Goal: Task Accomplishment & Management: Complete application form

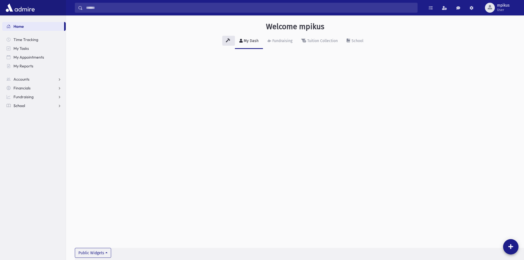
click at [16, 109] on link "School" at bounding box center [33, 105] width 63 height 9
click at [14, 126] on link "Attendance" at bounding box center [33, 123] width 63 height 9
click at [17, 131] on link "Entry" at bounding box center [33, 132] width 63 height 9
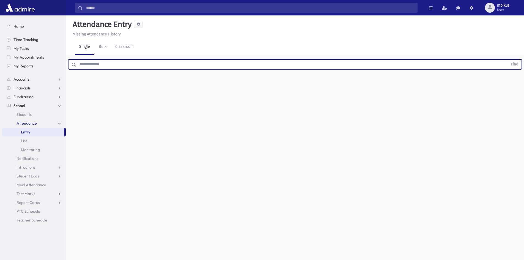
click at [104, 67] on input "text" at bounding box center [291, 64] width 431 height 10
click at [507, 60] on button "Find" at bounding box center [514, 64] width 14 height 9
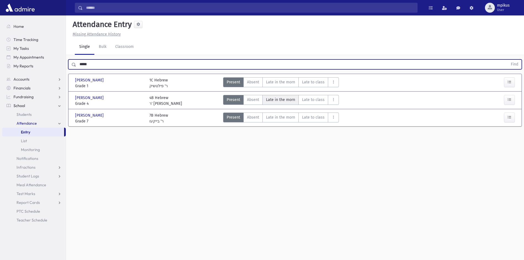
click at [268, 96] on morn"] "Late in the morn M" at bounding box center [280, 100] width 36 height 10
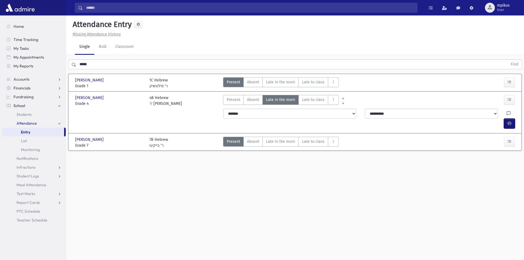
drag, startPoint x: 507, startPoint y: 112, endPoint x: 443, endPoint y: 114, distance: 64.1
click at [506, 118] on button "button" at bounding box center [508, 123] width 11 height 10
click at [126, 74] on div "[PERSON_NAME] [PERSON_NAME] Grade 1 Grade 1 1C Hebrew ר' פילטשיק Present P Abse…" at bounding box center [294, 112] width 453 height 77
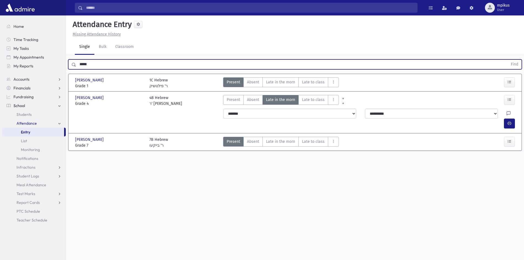
drag, startPoint x: 130, startPoint y: 63, endPoint x: 0, endPoint y: 4, distance: 143.0
click at [113, 60] on input "*****" at bounding box center [291, 64] width 431 height 10
type input "*"
click at [507, 60] on button "Find" at bounding box center [514, 64] width 14 height 9
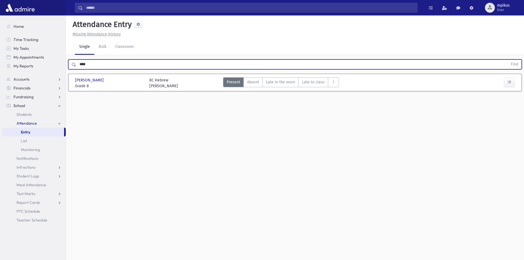
click at [507, 60] on button "Find" at bounding box center [514, 64] width 14 height 9
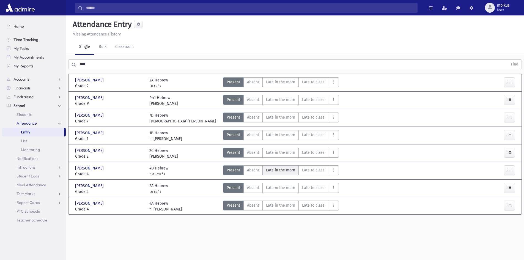
click at [284, 172] on span "Late in the morn" at bounding box center [280, 170] width 29 height 6
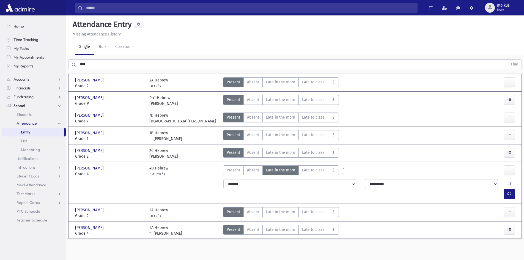
click at [506, 183] on div at bounding box center [511, 184] width 10 height 10
click at [506, 182] on div at bounding box center [511, 184] width 10 height 10
click at [504, 189] on button "button" at bounding box center [508, 194] width 11 height 10
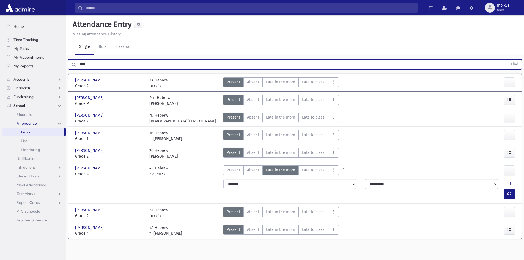
drag, startPoint x: 105, startPoint y: 64, endPoint x: 0, endPoint y: 110, distance: 114.2
click at [0, 111] on div "Search Results All Accounts" at bounding box center [262, 136] width 524 height 272
click at [507, 60] on button "Find" at bounding box center [514, 64] width 14 height 9
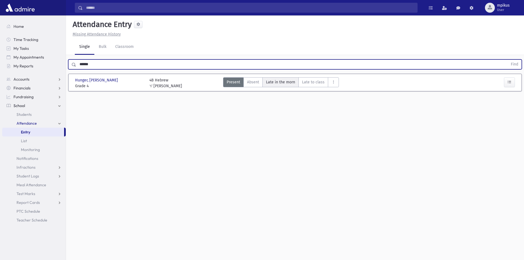
click at [278, 77] on morn"] "Late in the morn M" at bounding box center [280, 82] width 36 height 10
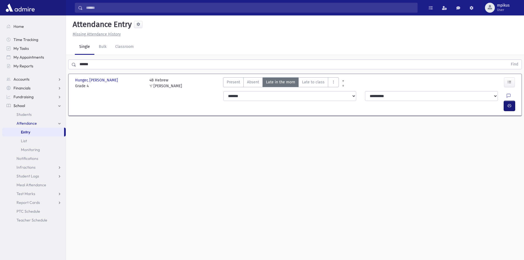
click at [511, 101] on button "button" at bounding box center [508, 106] width 11 height 10
drag, startPoint x: 128, startPoint y: 67, endPoint x: 0, endPoint y: 82, distance: 128.5
click at [0, 82] on div "Search Results All Accounts" at bounding box center [262, 136] width 524 height 272
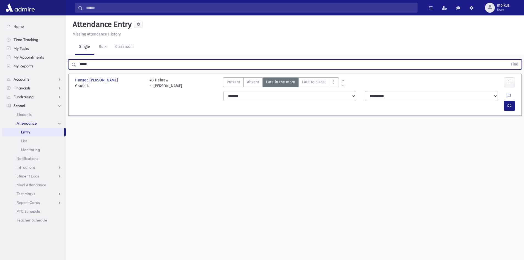
click at [507, 60] on button "Find" at bounding box center [514, 64] width 14 height 9
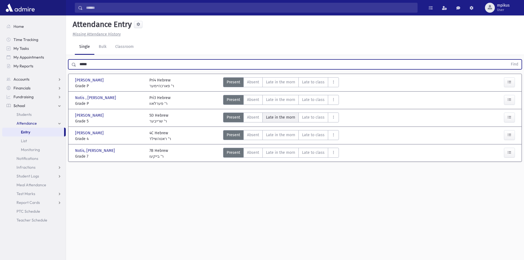
click at [275, 118] on span "Late in the morn" at bounding box center [280, 117] width 29 height 6
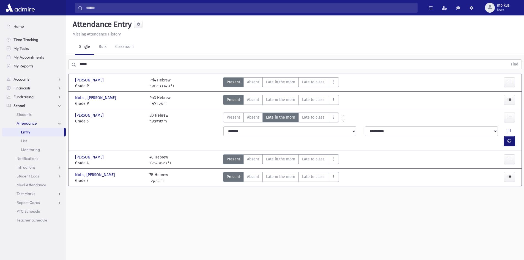
click at [510, 136] on button "button" at bounding box center [508, 141] width 11 height 10
drag, startPoint x: 95, startPoint y: 62, endPoint x: 0, endPoint y: 132, distance: 118.3
click at [0, 126] on div "Search Results All Accounts" at bounding box center [262, 136] width 524 height 272
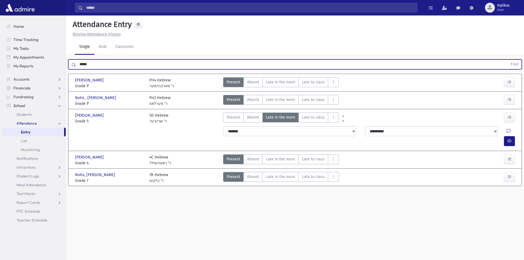
type input "*"
click at [507, 60] on button "Find" at bounding box center [514, 64] width 14 height 9
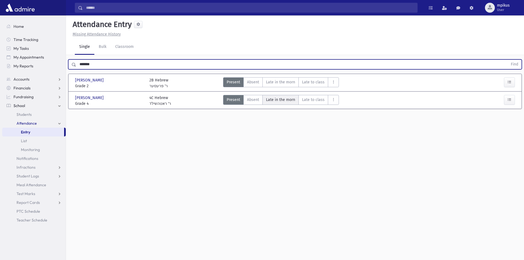
click at [282, 101] on span "Late in the morn" at bounding box center [280, 100] width 29 height 6
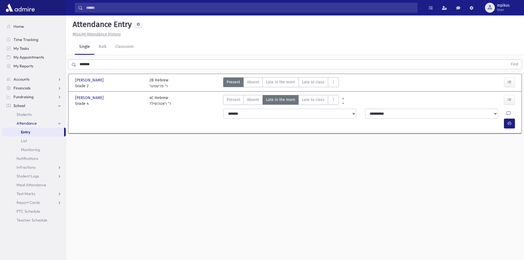
click at [508, 108] on div "**********" at bounding box center [370, 118] width 300 height 24
click at [508, 121] on icon "button" at bounding box center [509, 123] width 4 height 5
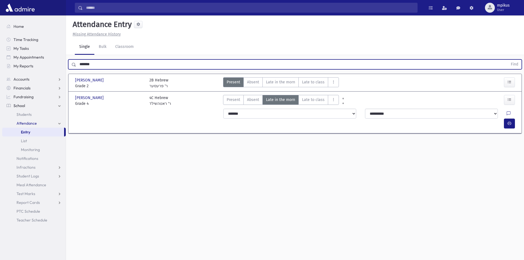
drag, startPoint x: 109, startPoint y: 67, endPoint x: 0, endPoint y: 83, distance: 109.7
click at [0, 75] on div "Search Results All Accounts" at bounding box center [262, 136] width 524 height 272
click at [507, 60] on button "Find" at bounding box center [514, 64] width 14 height 9
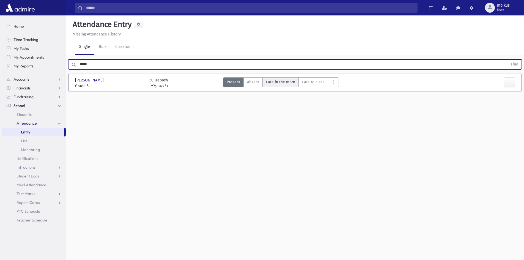
click at [296, 87] on morn"] "Late in the morn M" at bounding box center [280, 82] width 36 height 10
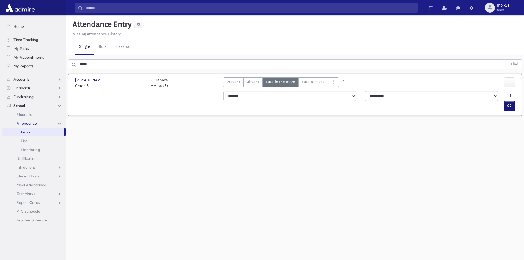
click at [506, 101] on button "button" at bounding box center [508, 106] width 11 height 10
click at [250, 66] on input "*****" at bounding box center [291, 64] width 431 height 10
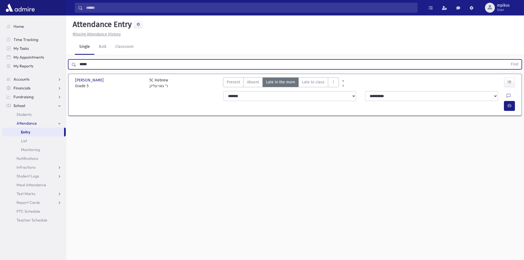
click at [250, 66] on input "*****" at bounding box center [291, 64] width 431 height 10
click at [507, 60] on button "Find" at bounding box center [514, 64] width 14 height 9
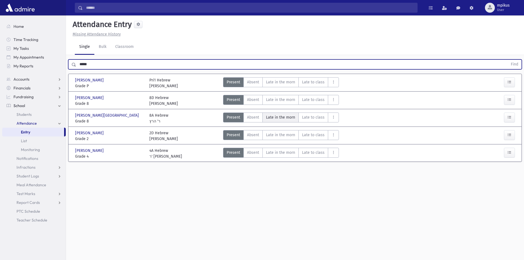
click at [267, 117] on span "Late in the morn" at bounding box center [280, 117] width 29 height 6
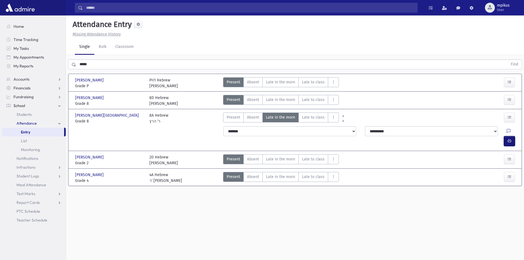
click at [506, 136] on button "button" at bounding box center [508, 141] width 11 height 10
drag, startPoint x: 116, startPoint y: 59, endPoint x: 8, endPoint y: 61, distance: 108.0
click at [8, 61] on div "Search Results All Accounts" at bounding box center [262, 136] width 524 height 272
drag, startPoint x: 114, startPoint y: 61, endPoint x: 13, endPoint y: 57, distance: 101.5
click at [13, 57] on div "Search Results All Accounts" at bounding box center [262, 136] width 524 height 272
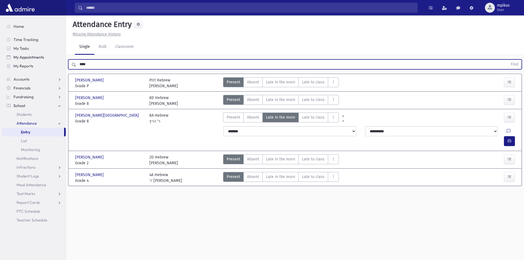
click at [507, 60] on button "Find" at bounding box center [514, 64] width 14 height 9
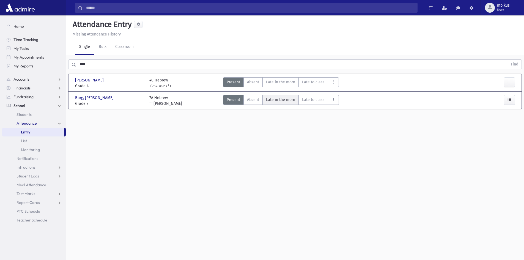
click at [283, 97] on span "Late in the morn" at bounding box center [280, 100] width 29 height 6
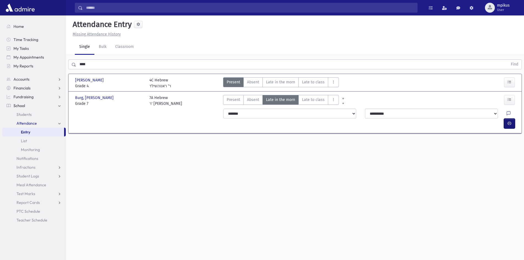
click at [511, 118] on button "button" at bounding box center [508, 123] width 11 height 10
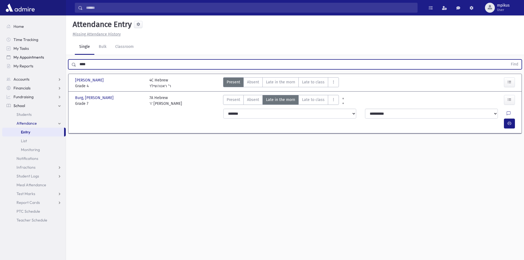
drag, startPoint x: 99, startPoint y: 59, endPoint x: 25, endPoint y: 55, distance: 73.5
click at [32, 61] on div "Search Results All Accounts" at bounding box center [262, 136] width 524 height 272
click at [507, 60] on button "Find" at bounding box center [514, 64] width 14 height 9
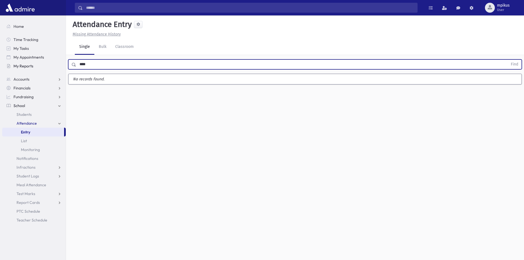
click at [507, 60] on button "Find" at bounding box center [514, 64] width 14 height 9
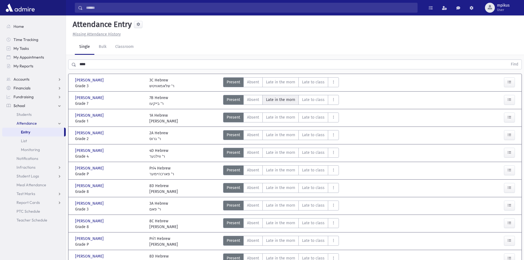
click at [277, 101] on span "Late in the morn" at bounding box center [280, 100] width 29 height 6
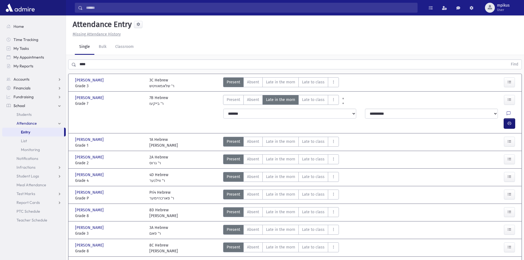
click at [514, 118] on button "button" at bounding box center [508, 123] width 11 height 10
click at [291, 174] on span "Late in the morn" at bounding box center [280, 177] width 29 height 6
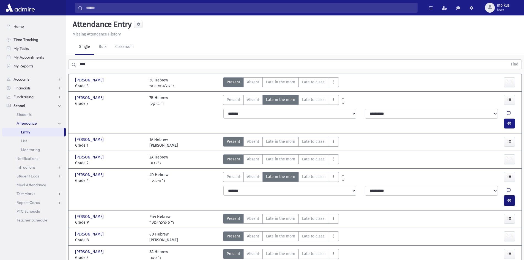
click at [512, 195] on button "button" at bounding box center [508, 200] width 11 height 10
drag, startPoint x: 101, startPoint y: 67, endPoint x: 0, endPoint y: 56, distance: 101.5
click at [0, 59] on div "Search Results All Accounts" at bounding box center [262, 206] width 524 height 413
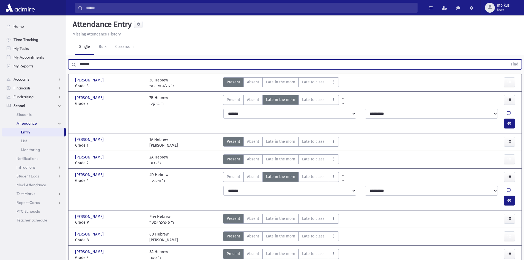
click at [507, 60] on button "Find" at bounding box center [514, 64] width 14 height 9
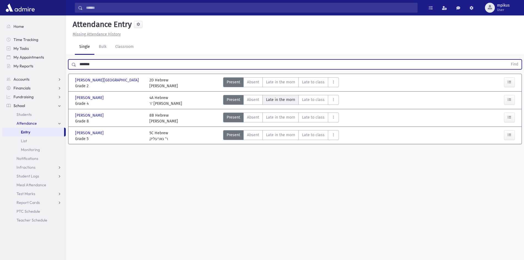
click at [272, 102] on span "Late in the morn" at bounding box center [280, 100] width 29 height 6
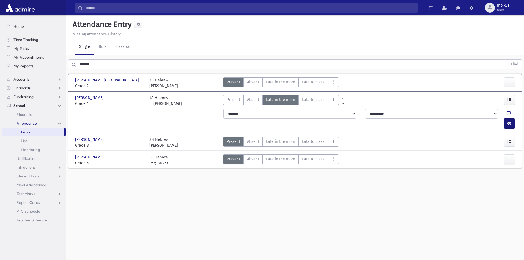
click at [511, 118] on button "button" at bounding box center [508, 123] width 11 height 10
drag, startPoint x: 101, startPoint y: 59, endPoint x: 0, endPoint y: 81, distance: 103.8
click at [0, 83] on div "Search Results All Accounts" at bounding box center [262, 136] width 524 height 272
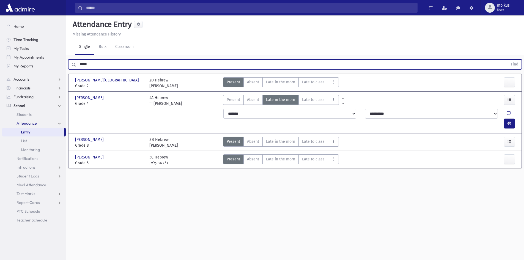
click at [507, 60] on button "Find" at bounding box center [514, 64] width 14 height 9
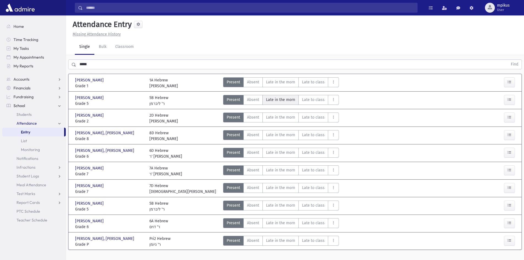
click at [272, 104] on morn"] "Late in the morn M" at bounding box center [280, 100] width 36 height 10
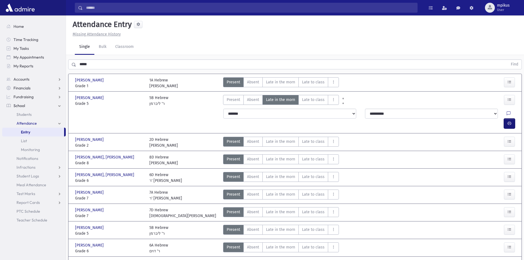
click at [505, 118] on button "button" at bounding box center [508, 123] width 11 height 10
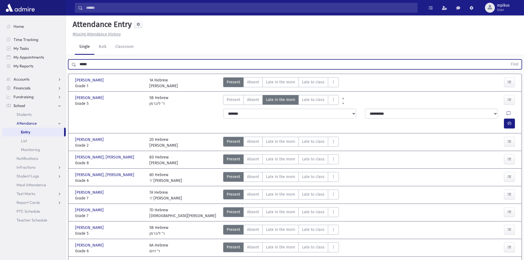
drag, startPoint x: 99, startPoint y: 66, endPoint x: 0, endPoint y: 104, distance: 106.3
click at [0, 98] on div "Search Results All Accounts" at bounding box center [262, 147] width 524 height 294
click at [507, 60] on button "Find" at bounding box center [514, 64] width 14 height 9
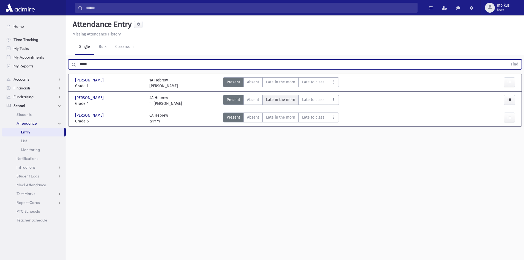
click at [279, 99] on span "Late in the morn" at bounding box center [280, 100] width 29 height 6
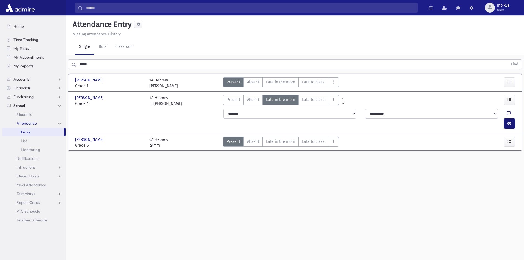
click at [510, 121] on icon "button" at bounding box center [509, 123] width 4 height 5
drag, startPoint x: 113, startPoint y: 69, endPoint x: 0, endPoint y: 79, distance: 113.2
click at [0, 74] on div "Search Results All Accounts" at bounding box center [262, 136] width 524 height 272
drag, startPoint x: 109, startPoint y: 66, endPoint x: 0, endPoint y: 35, distance: 113.2
click at [0, 46] on div "Search Results All Accounts" at bounding box center [262, 136] width 524 height 272
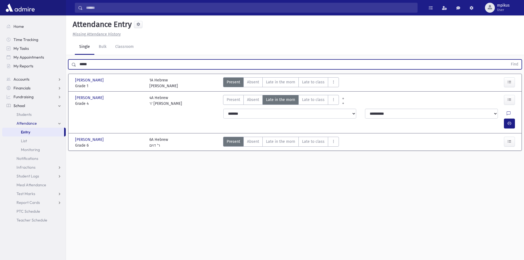
click at [507, 60] on button "Find" at bounding box center [514, 64] width 14 height 9
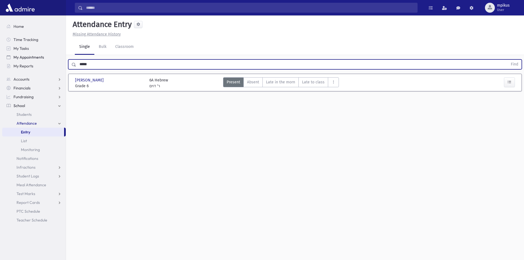
drag, startPoint x: 102, startPoint y: 64, endPoint x: 59, endPoint y: 57, distance: 43.8
click at [59, 57] on div "Search Results All Accounts" at bounding box center [262, 136] width 524 height 272
click at [507, 60] on button "Find" at bounding box center [514, 64] width 14 height 9
click at [290, 81] on span "Late in the morn" at bounding box center [280, 82] width 29 height 6
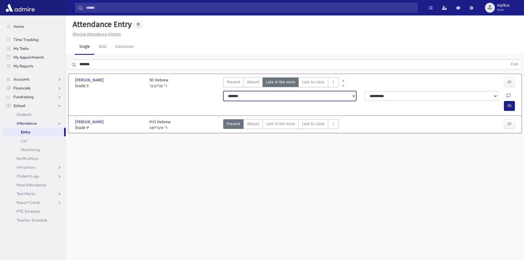
click at [288, 94] on select "**********" at bounding box center [289, 96] width 133 height 10
click at [223, 91] on select "**********" at bounding box center [289, 96] width 133 height 10
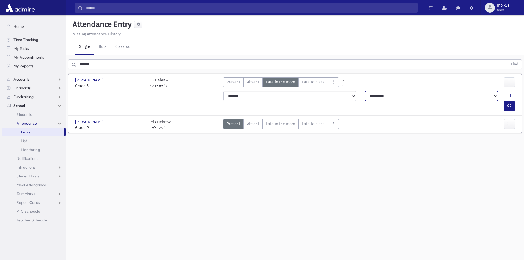
click at [397, 98] on select "**********" at bounding box center [431, 96] width 133 height 10
click at [365, 91] on select "**********" at bounding box center [431, 96] width 133 height 10
click at [508, 103] on icon "button" at bounding box center [509, 105] width 4 height 5
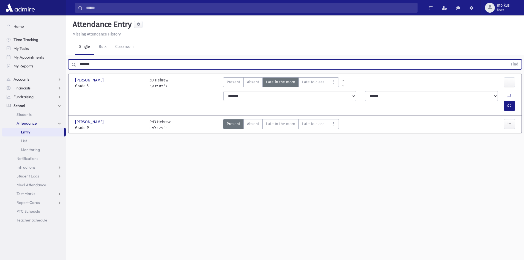
drag, startPoint x: 109, startPoint y: 62, endPoint x: 71, endPoint y: 62, distance: 37.7
click at [71, 62] on div "******* Find" at bounding box center [294, 64] width 453 height 10
click at [507, 60] on button "Find" at bounding box center [514, 64] width 14 height 9
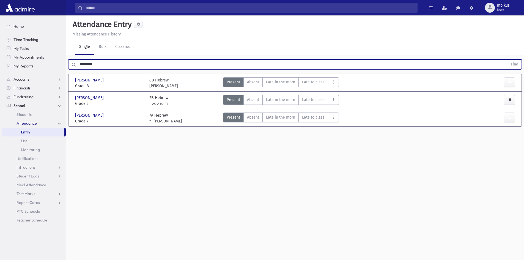
drag, startPoint x: 110, startPoint y: 65, endPoint x: 71, endPoint y: 65, distance: 38.8
click at [71, 65] on div "********* Find" at bounding box center [294, 64] width 453 height 10
click at [507, 60] on button "Find" at bounding box center [514, 64] width 14 height 9
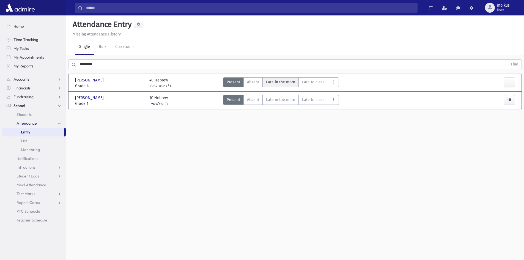
click at [290, 83] on span "Late in the morn" at bounding box center [280, 82] width 29 height 6
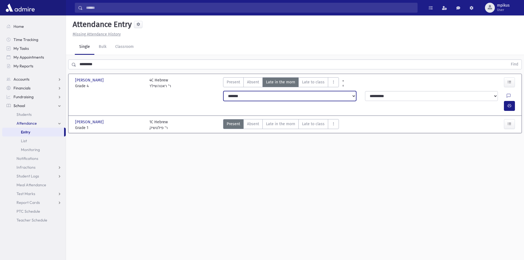
click at [297, 96] on select "**********" at bounding box center [289, 96] width 133 height 10
click at [223, 91] on select "**********" at bounding box center [289, 96] width 133 height 10
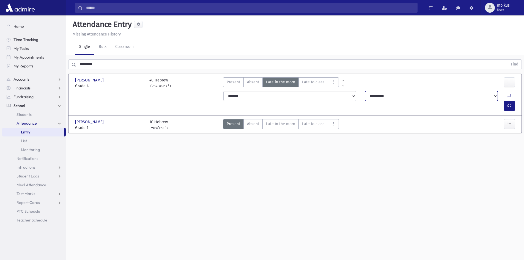
drag, startPoint x: 360, startPoint y: 98, endPoint x: 365, endPoint y: 96, distance: 4.8
click at [365, 96] on select "**********" at bounding box center [431, 96] width 133 height 10
click at [365, 91] on select "**********" at bounding box center [431, 96] width 133 height 10
click at [510, 103] on icon "button" at bounding box center [509, 105] width 4 height 5
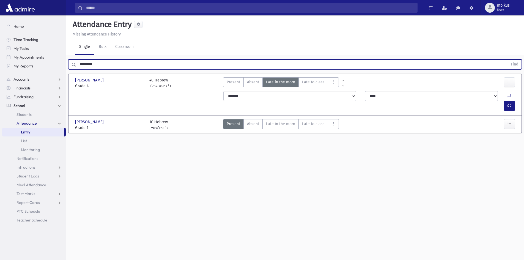
drag, startPoint x: 121, startPoint y: 65, endPoint x: 0, endPoint y: 42, distance: 122.8
click at [0, 42] on div "Search Results All Accounts" at bounding box center [262, 136] width 524 height 272
click at [507, 60] on button "Find" at bounding box center [514, 64] width 14 height 9
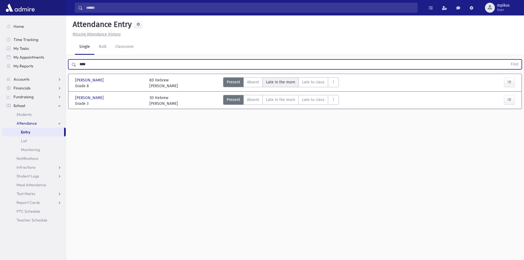
click at [288, 84] on span "Late in the morn" at bounding box center [280, 82] width 29 height 6
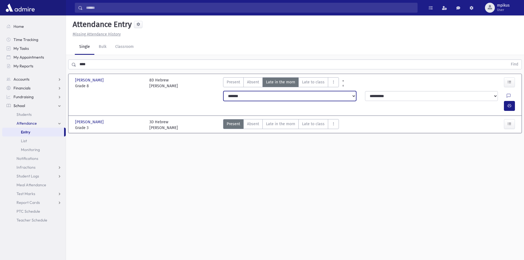
click at [287, 95] on select "**********" at bounding box center [289, 96] width 133 height 10
click at [223, 91] on select "**********" at bounding box center [289, 96] width 133 height 10
click at [376, 95] on select "**********" at bounding box center [431, 96] width 133 height 10
click at [365, 91] on select "**********" at bounding box center [431, 96] width 133 height 10
click at [509, 103] on icon "button" at bounding box center [509, 105] width 4 height 5
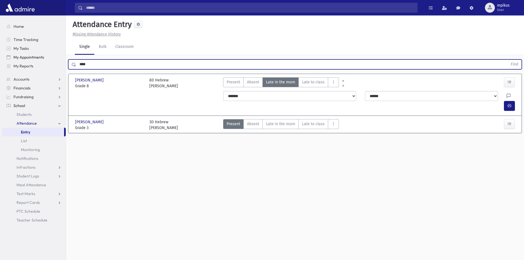
drag, startPoint x: 99, startPoint y: 67, endPoint x: 18, endPoint y: 56, distance: 82.0
click at [18, 56] on div "Search Results All Accounts" at bounding box center [262, 136] width 524 height 272
type input "*******"
click at [507, 60] on button "Find" at bounding box center [514, 64] width 14 height 9
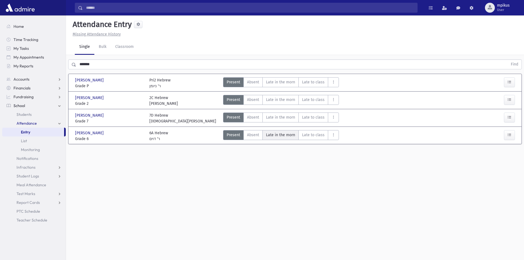
click at [281, 135] on span "Late in the morn" at bounding box center [280, 135] width 29 height 6
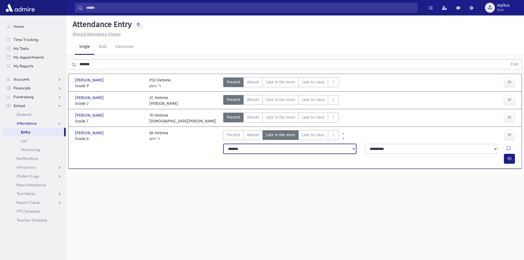
click at [281, 150] on select "**********" at bounding box center [289, 149] width 133 height 10
click at [223, 144] on select "**********" at bounding box center [289, 149] width 133 height 10
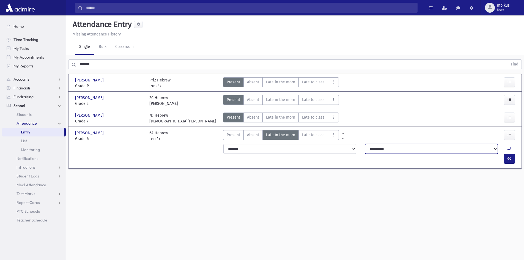
click at [369, 146] on select "**********" at bounding box center [431, 149] width 133 height 10
click at [365, 144] on select "**********" at bounding box center [431, 149] width 133 height 10
click at [510, 156] on icon "button" at bounding box center [509, 158] width 4 height 5
